Goal: Information Seeking & Learning: Learn about a topic

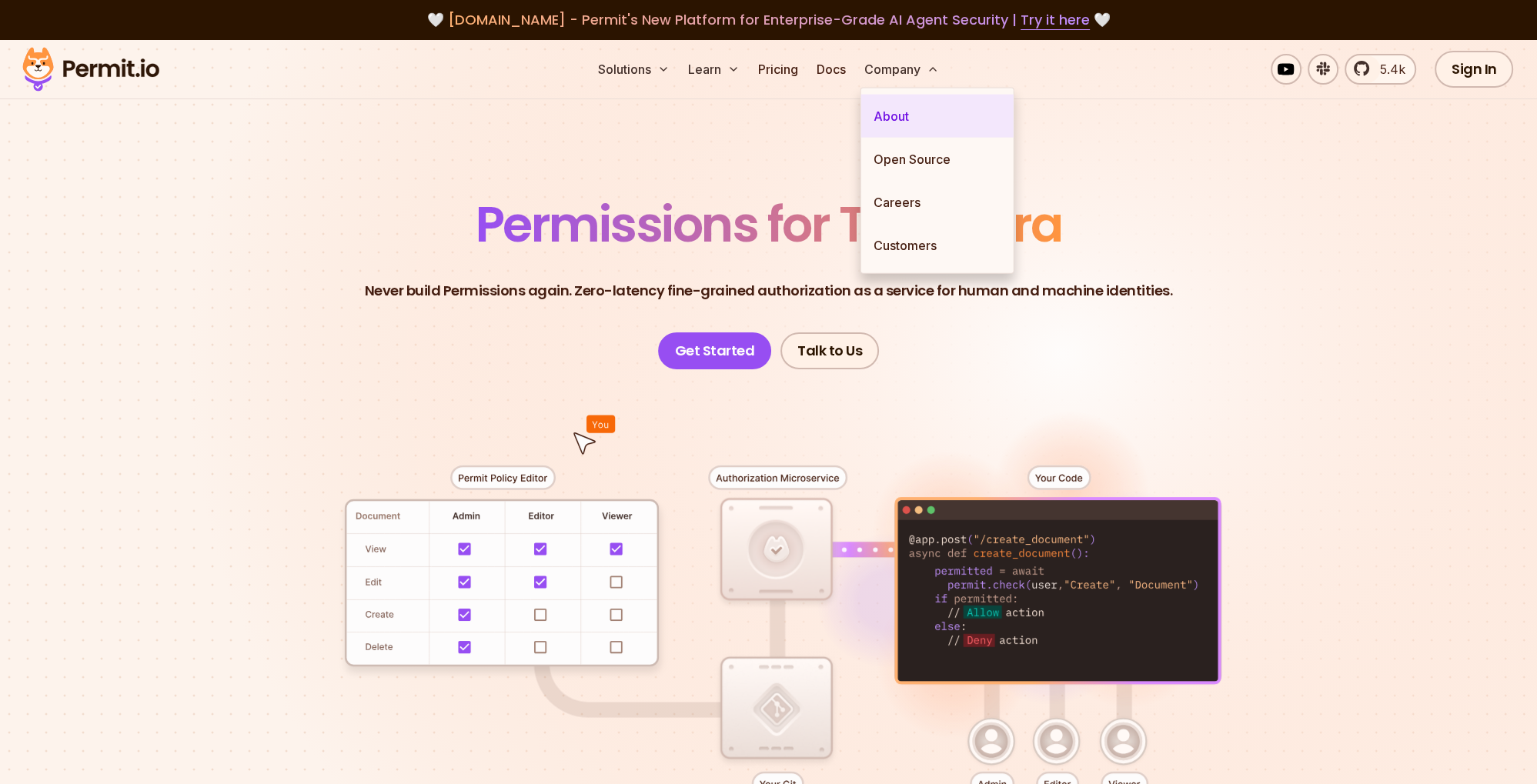
click at [912, 114] on link "About" at bounding box center [938, 116] width 153 height 43
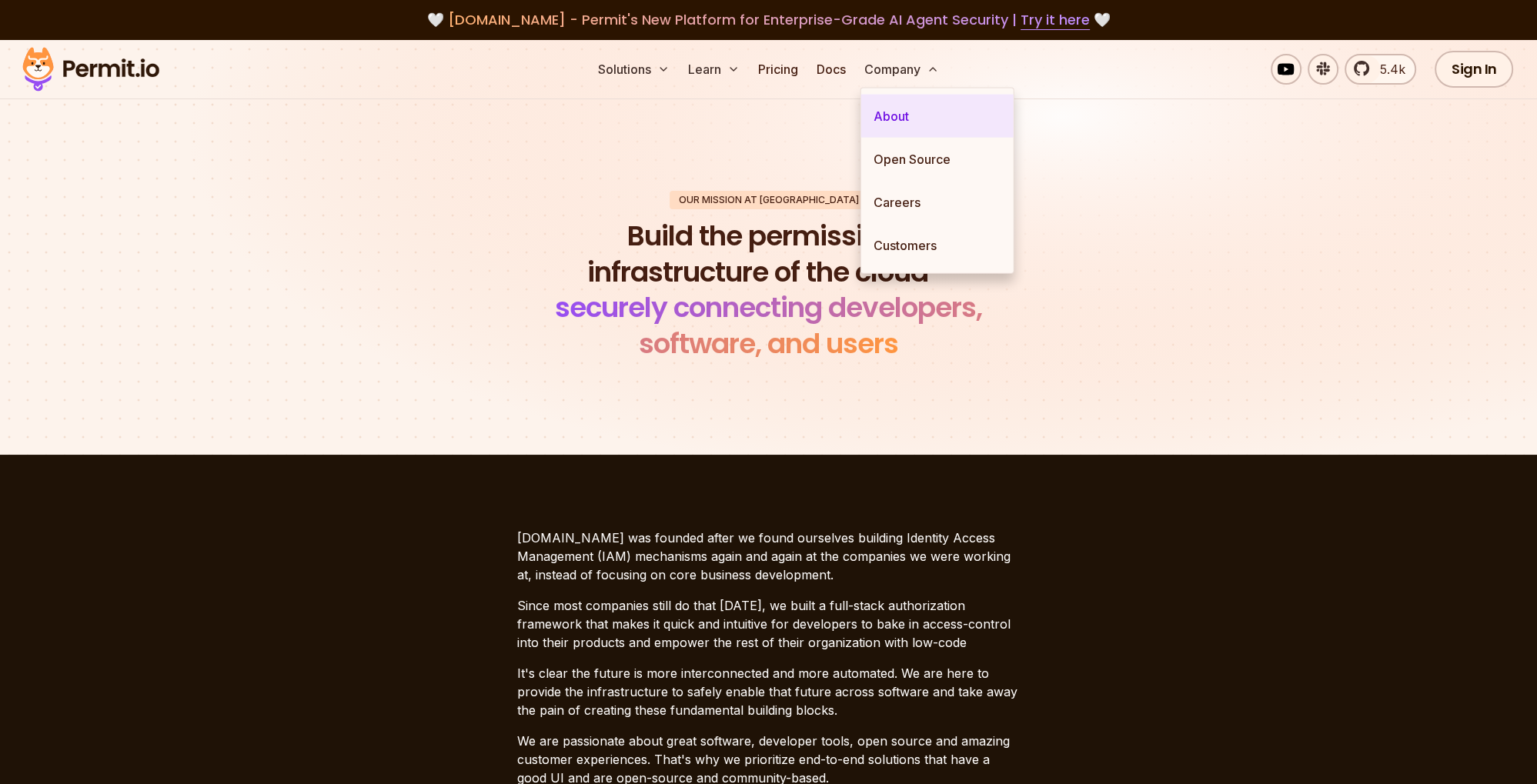
click at [912, 117] on link "About" at bounding box center [938, 116] width 153 height 43
click at [916, 128] on link "About" at bounding box center [938, 116] width 153 height 43
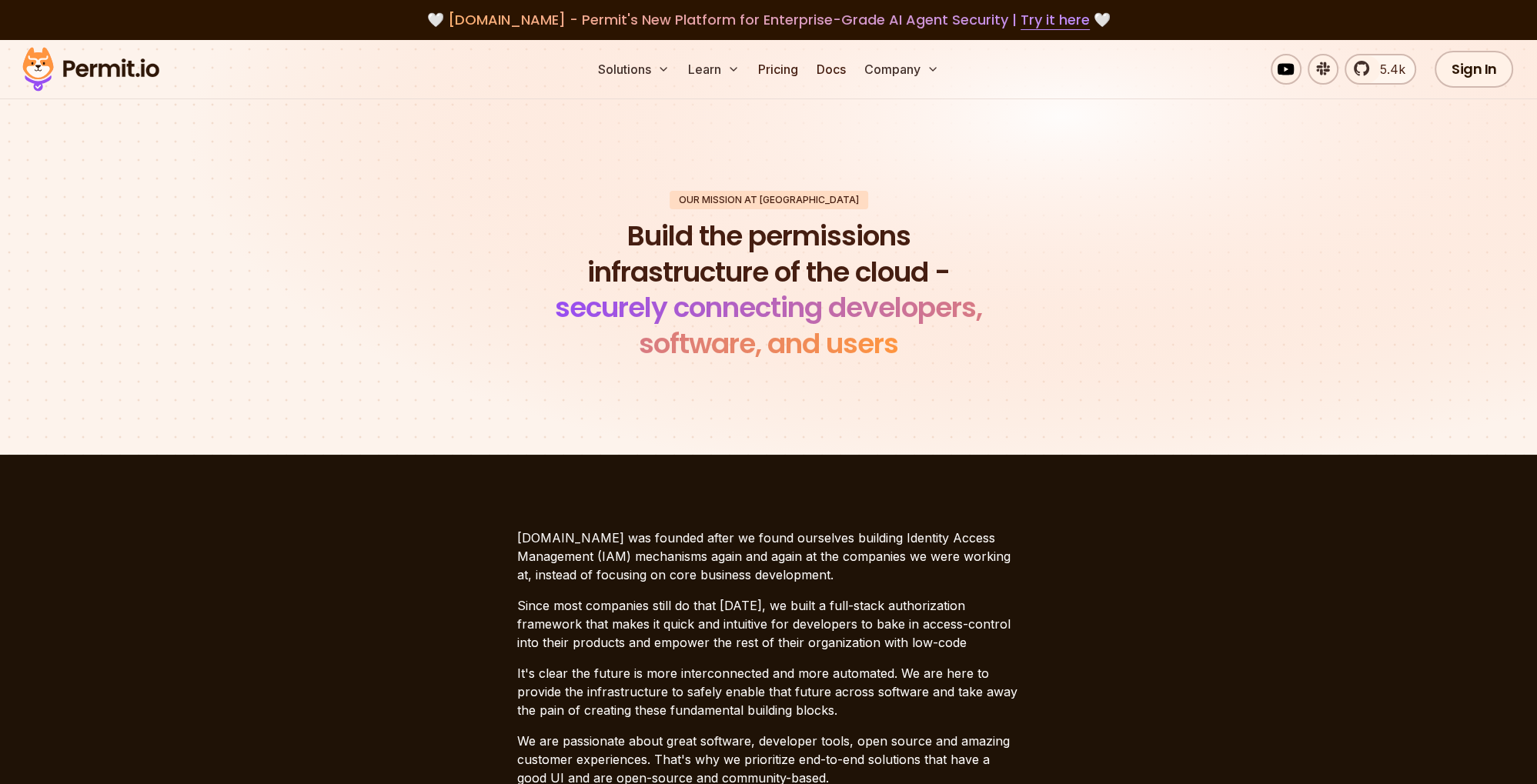
click at [771, 161] on section "Our mission at Permit Build the permissions infrastructure of the cloud - secur…" at bounding box center [768, 276] width 1537 height 357
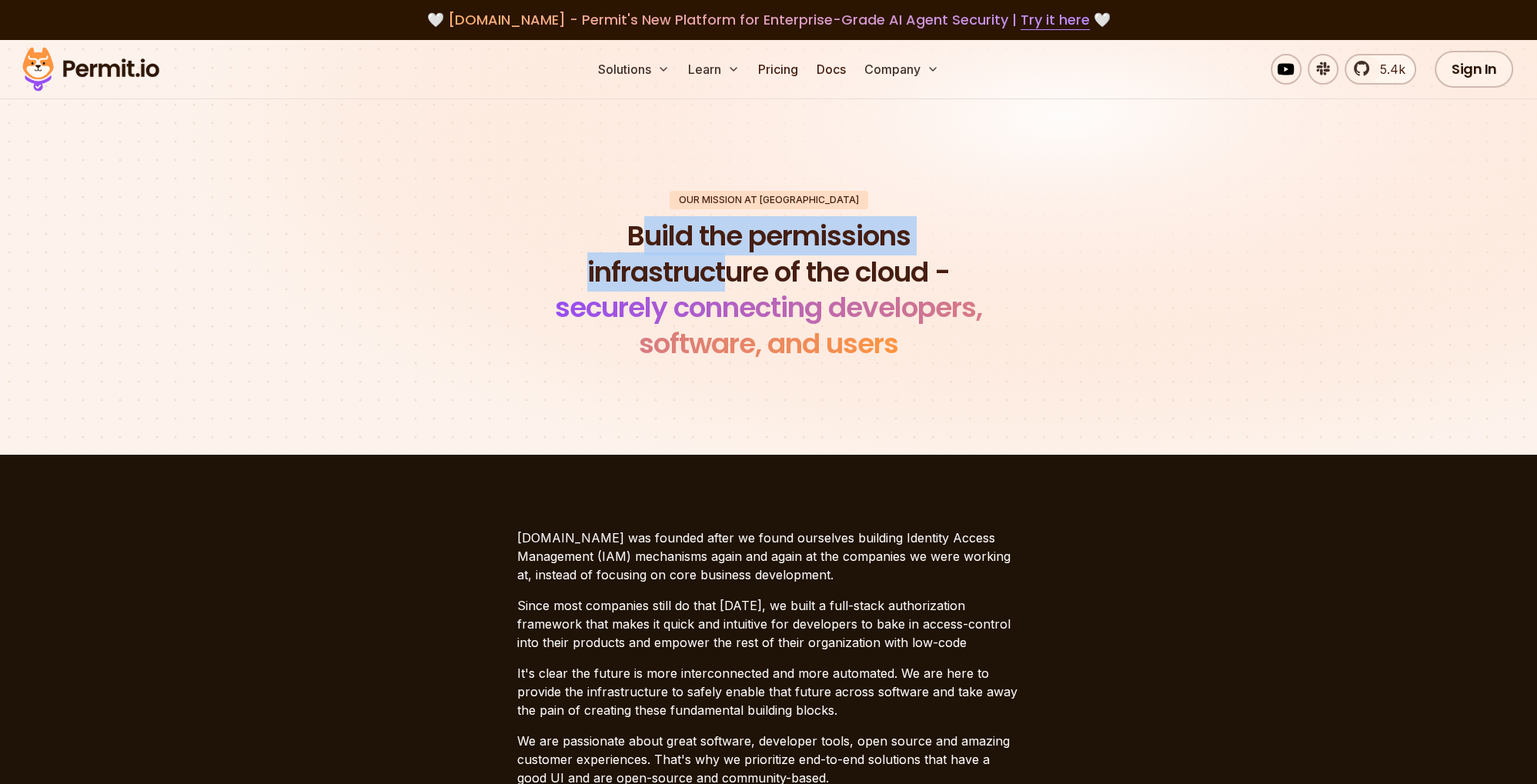
drag, startPoint x: 635, startPoint y: 239, endPoint x: 732, endPoint y: 277, distance: 104.2
click at [732, 277] on h1 "Build the permissions infrastructure of the cloud - securely connecting develop…" at bounding box center [768, 290] width 469 height 144
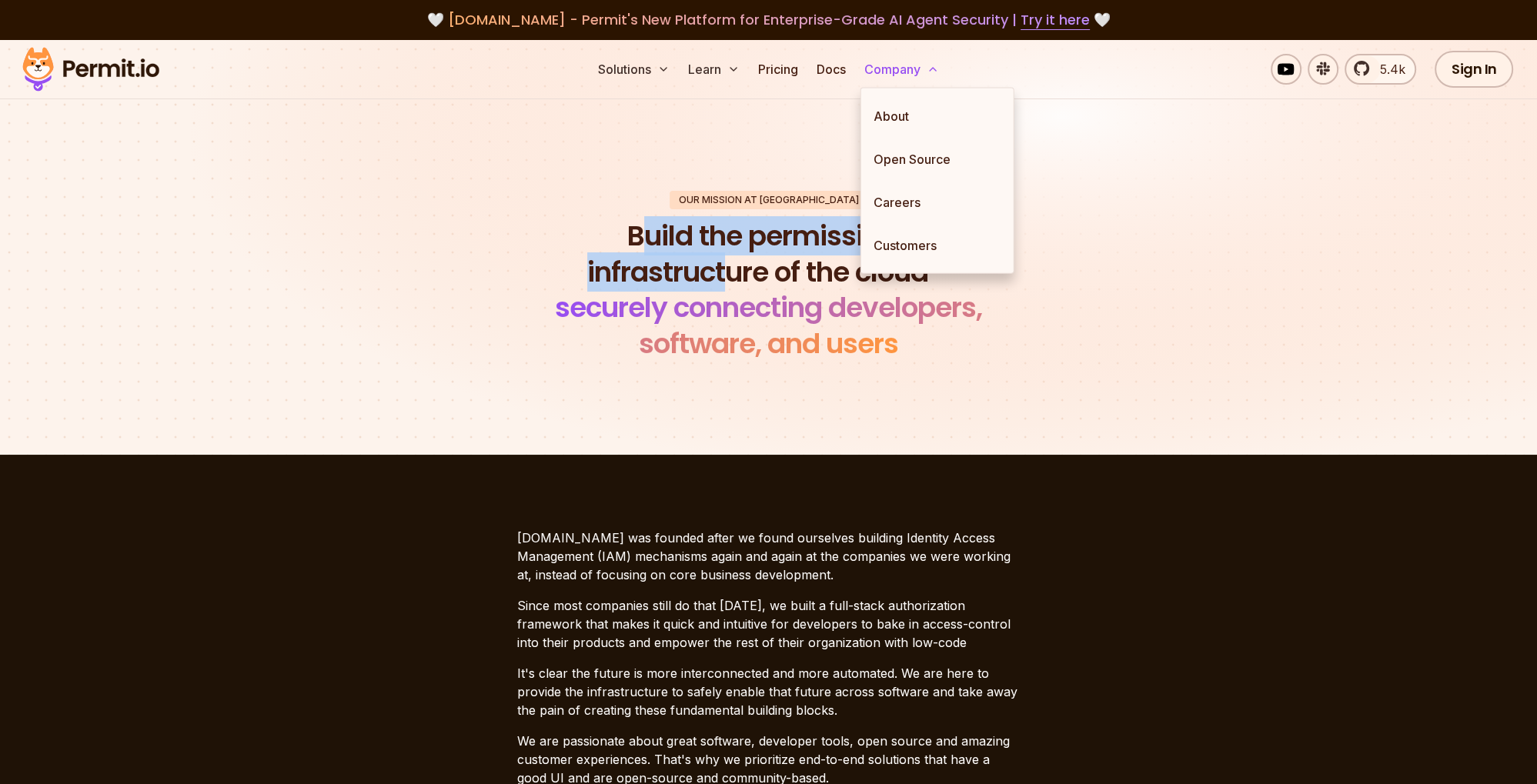
click at [919, 72] on button "Company" at bounding box center [902, 68] width 87 height 31
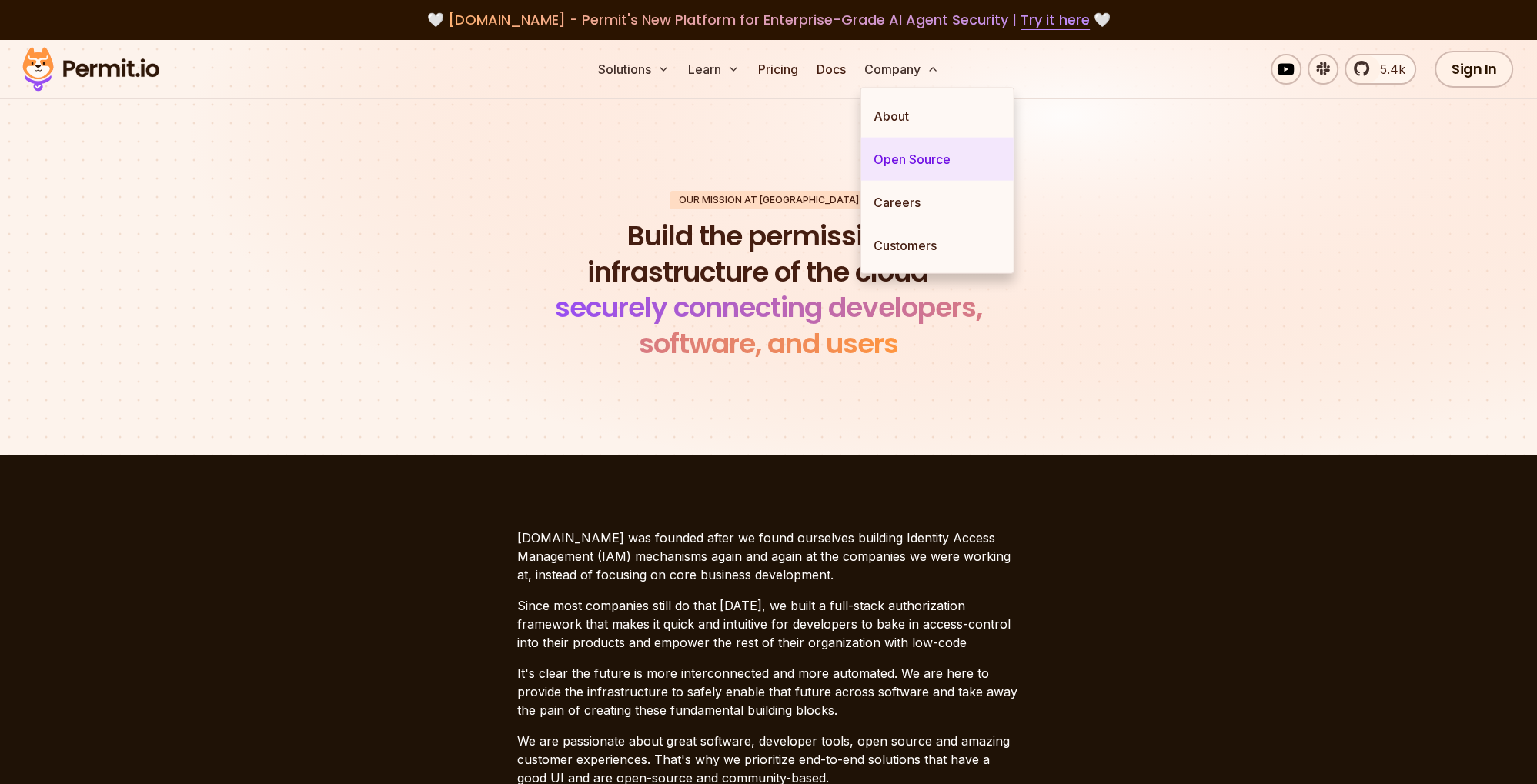
click at [948, 158] on link "Open Source" at bounding box center [938, 159] width 153 height 43
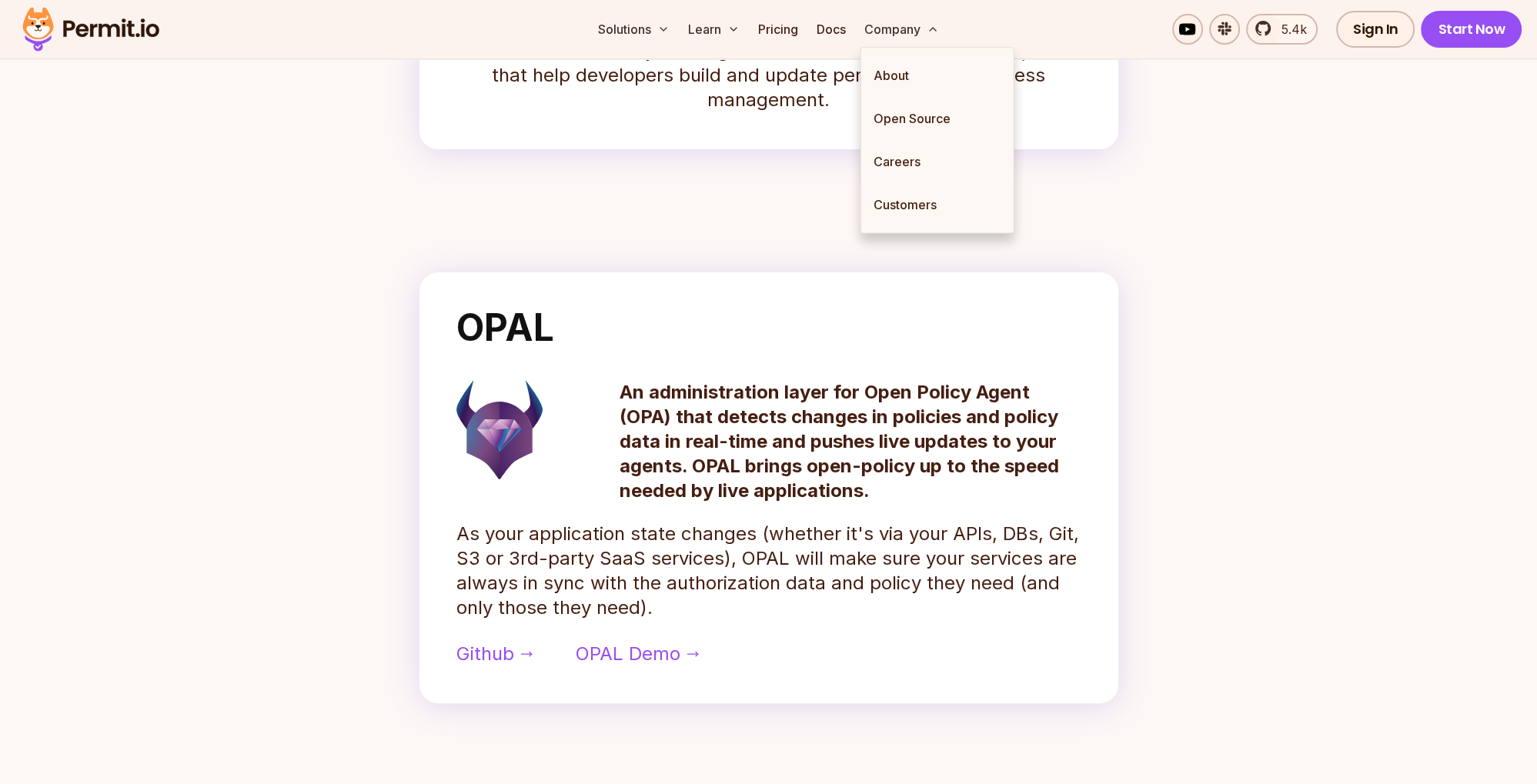
scroll to position [568, 0]
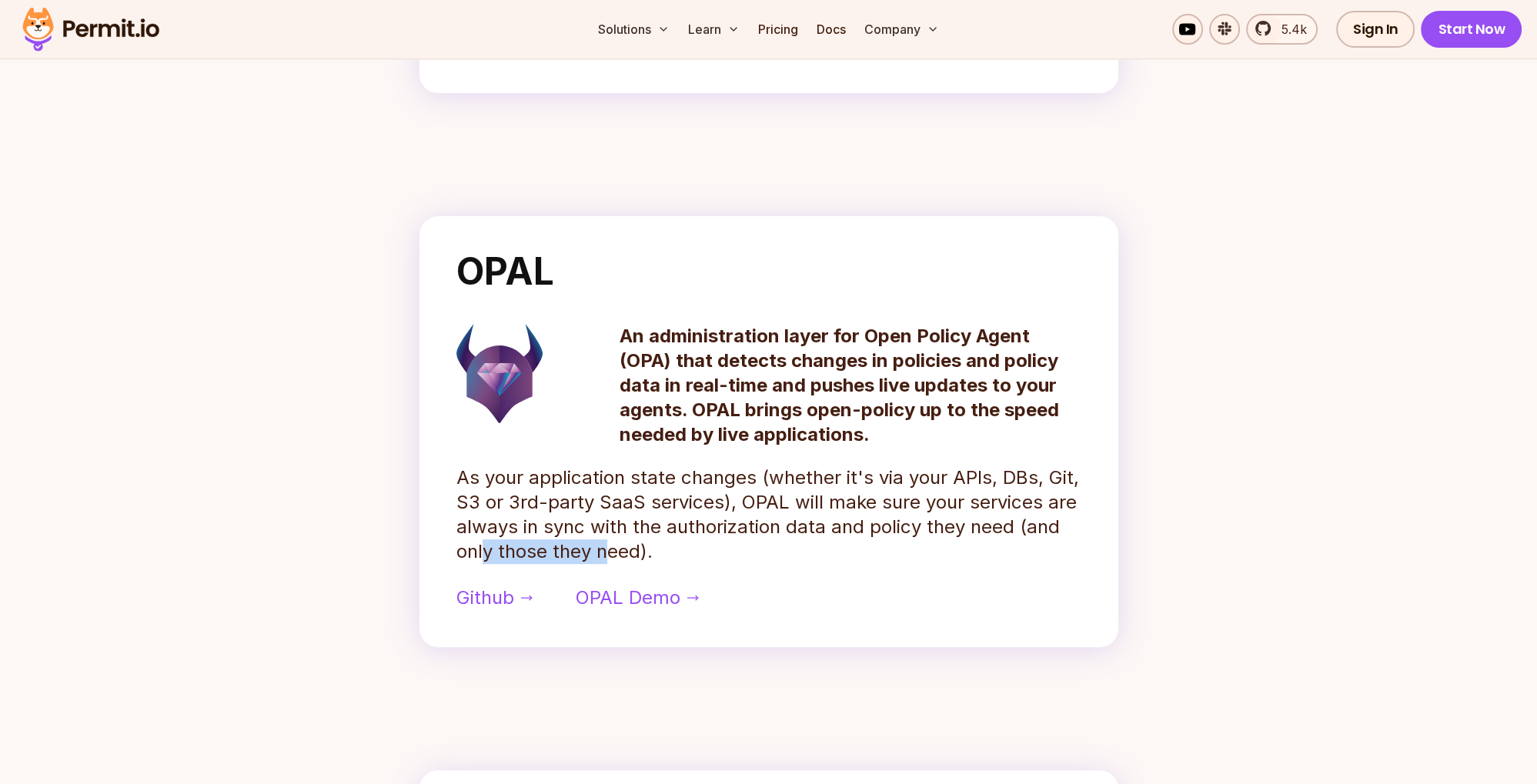
drag, startPoint x: 485, startPoint y: 549, endPoint x: 608, endPoint y: 557, distance: 123.3
click at [608, 557] on p "As your application state changes (whether it's via your APIs, DBs, Git, S3 or …" at bounding box center [769, 514] width 625 height 98
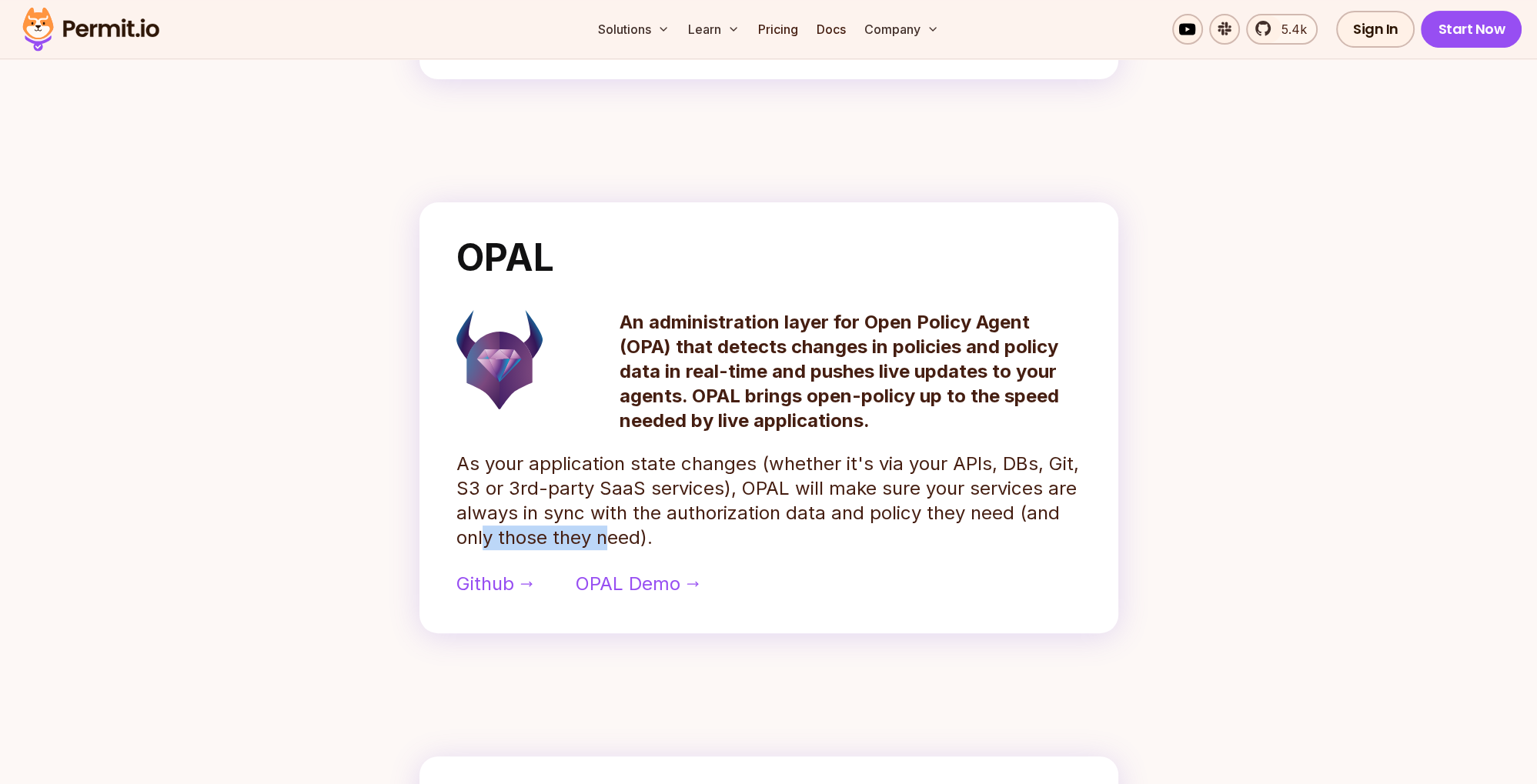
scroll to position [649, 0]
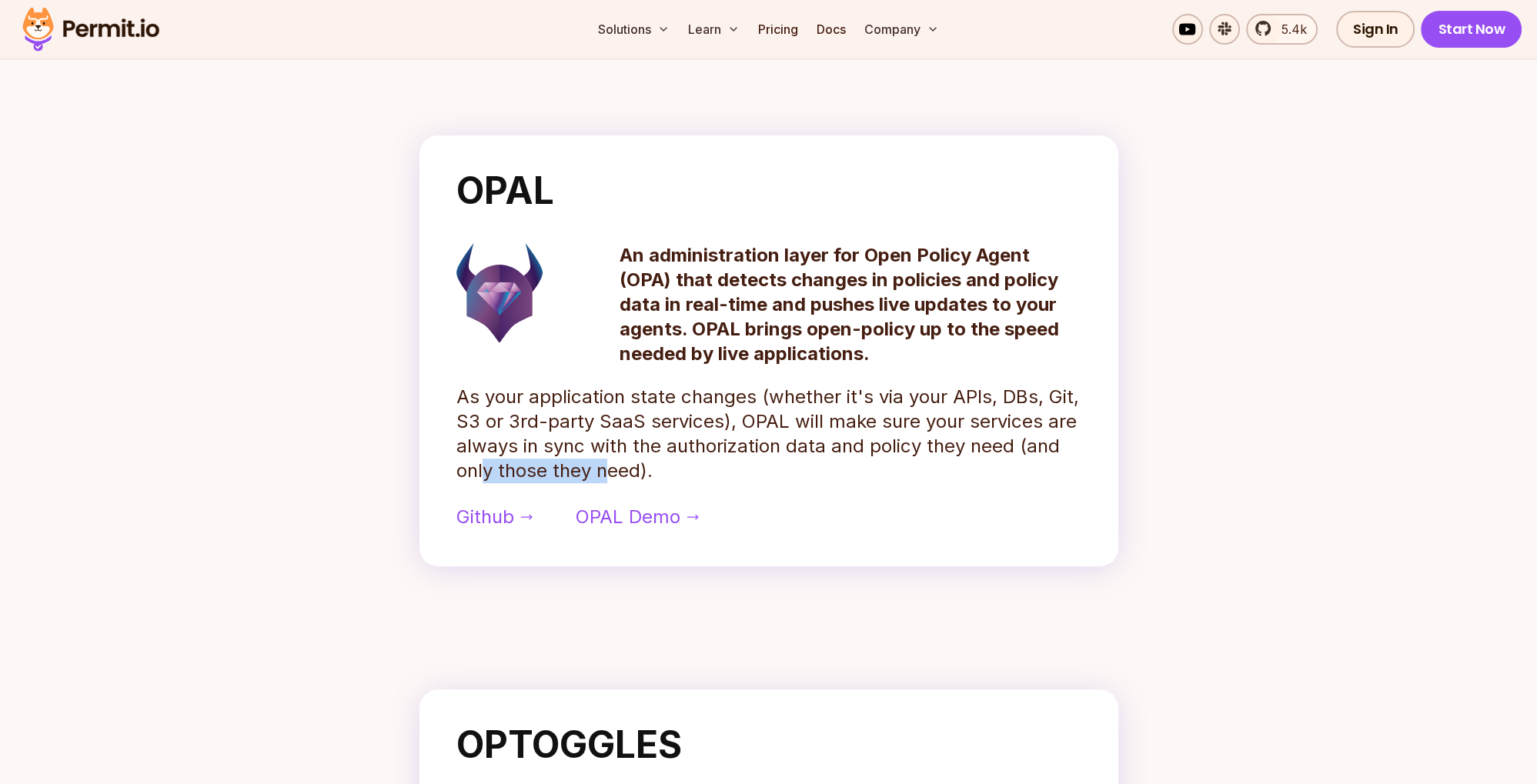
drag, startPoint x: 1345, startPoint y: 311, endPoint x: 1361, endPoint y: 263, distance: 50.6
